Goal: Transaction & Acquisition: Purchase product/service

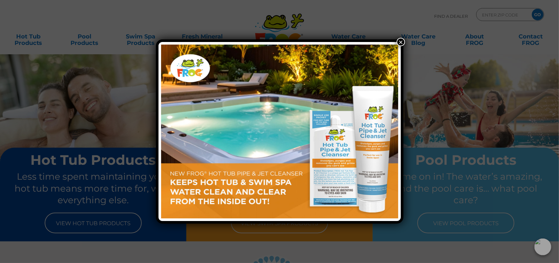
click at [399, 42] on button "×" at bounding box center [401, 42] width 8 height 8
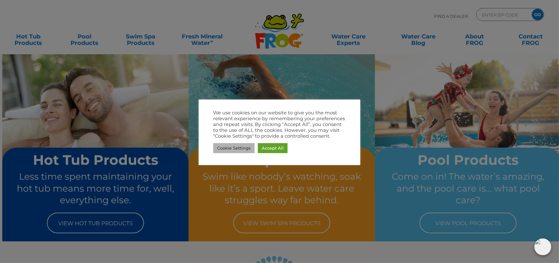
click at [238, 147] on link "Cookie Settings" at bounding box center [233, 148] width 41 height 10
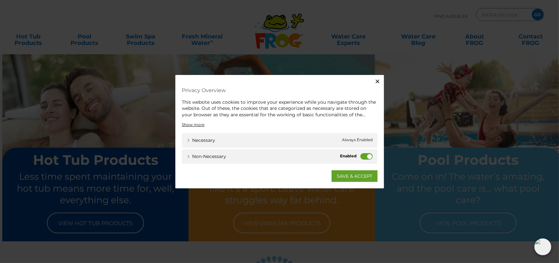
click at [367, 156] on label "Non-necessary" at bounding box center [366, 156] width 12 height 6
click at [0, 0] on input "Non-necessary" at bounding box center [0, 0] width 0 height 0
click at [345, 176] on link "SAVE & ACCEPT" at bounding box center [355, 177] width 46 height 12
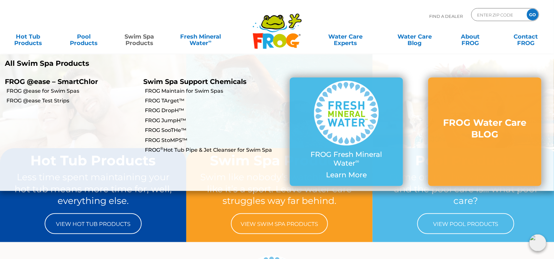
click at [141, 38] on link "Swim Spa Products" at bounding box center [139, 36] width 43 height 13
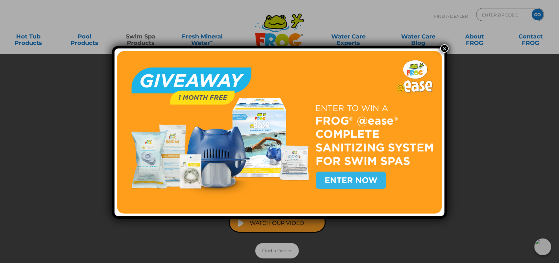
click at [442, 49] on button "×" at bounding box center [444, 48] width 8 height 8
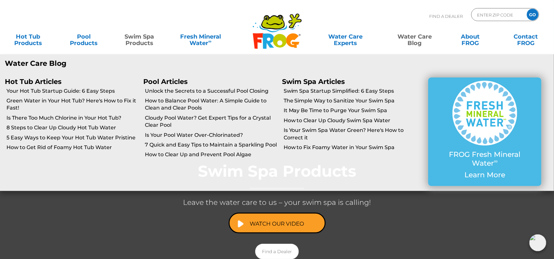
click at [420, 39] on link "Water Care Blog" at bounding box center [414, 36] width 43 height 13
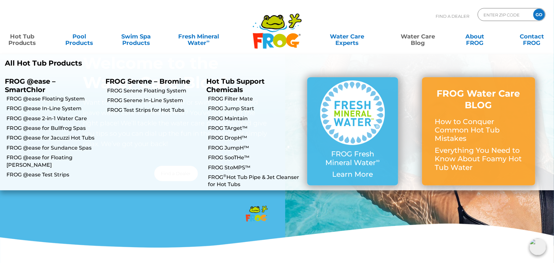
click at [28, 41] on link "Hot Tub Products" at bounding box center [22, 36] width 44 height 13
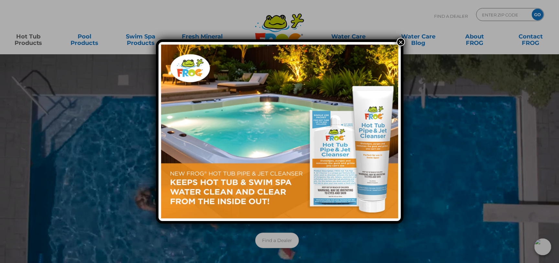
click at [402, 41] on button "×" at bounding box center [401, 42] width 8 height 8
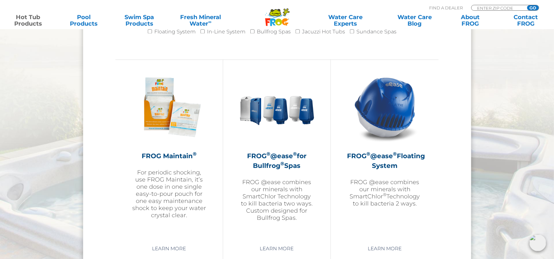
scroll to position [728, 0]
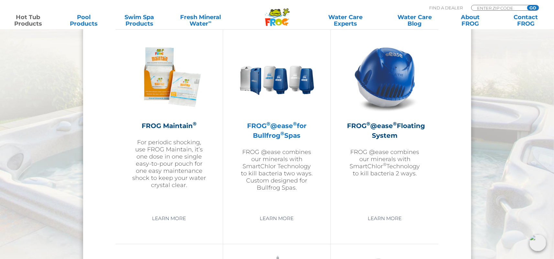
click at [283, 87] on img at bounding box center [276, 76] width 75 height 75
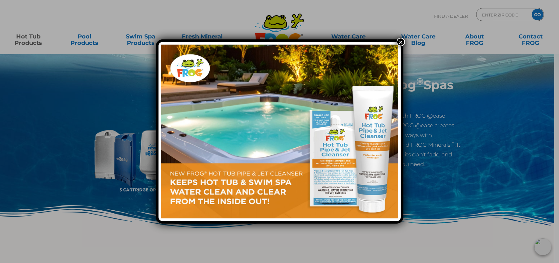
click at [401, 40] on button "×" at bounding box center [401, 42] width 8 height 8
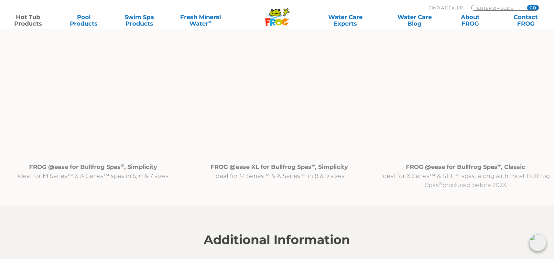
scroll to position [667, 0]
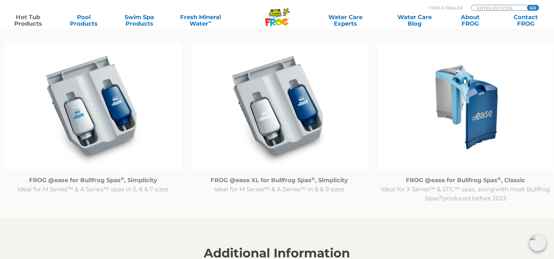
click at [291, 121] on img at bounding box center [279, 106] width 177 height 127
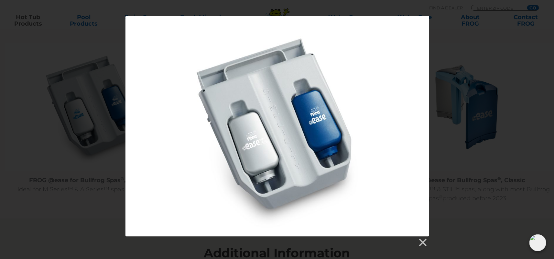
click at [436, 141] on div at bounding box center [277, 131] width 554 height 231
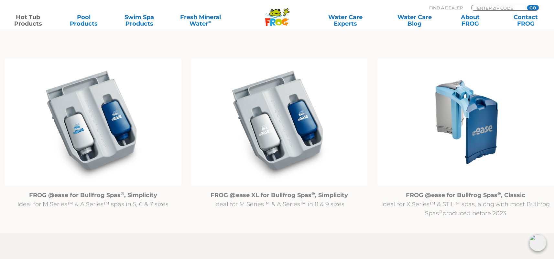
scroll to position [650, 0]
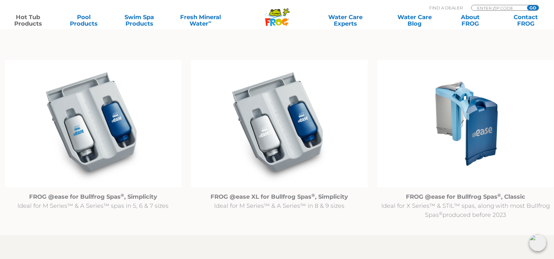
click at [284, 122] on img at bounding box center [279, 123] width 177 height 127
